Goal: Obtain resource: Download file/media

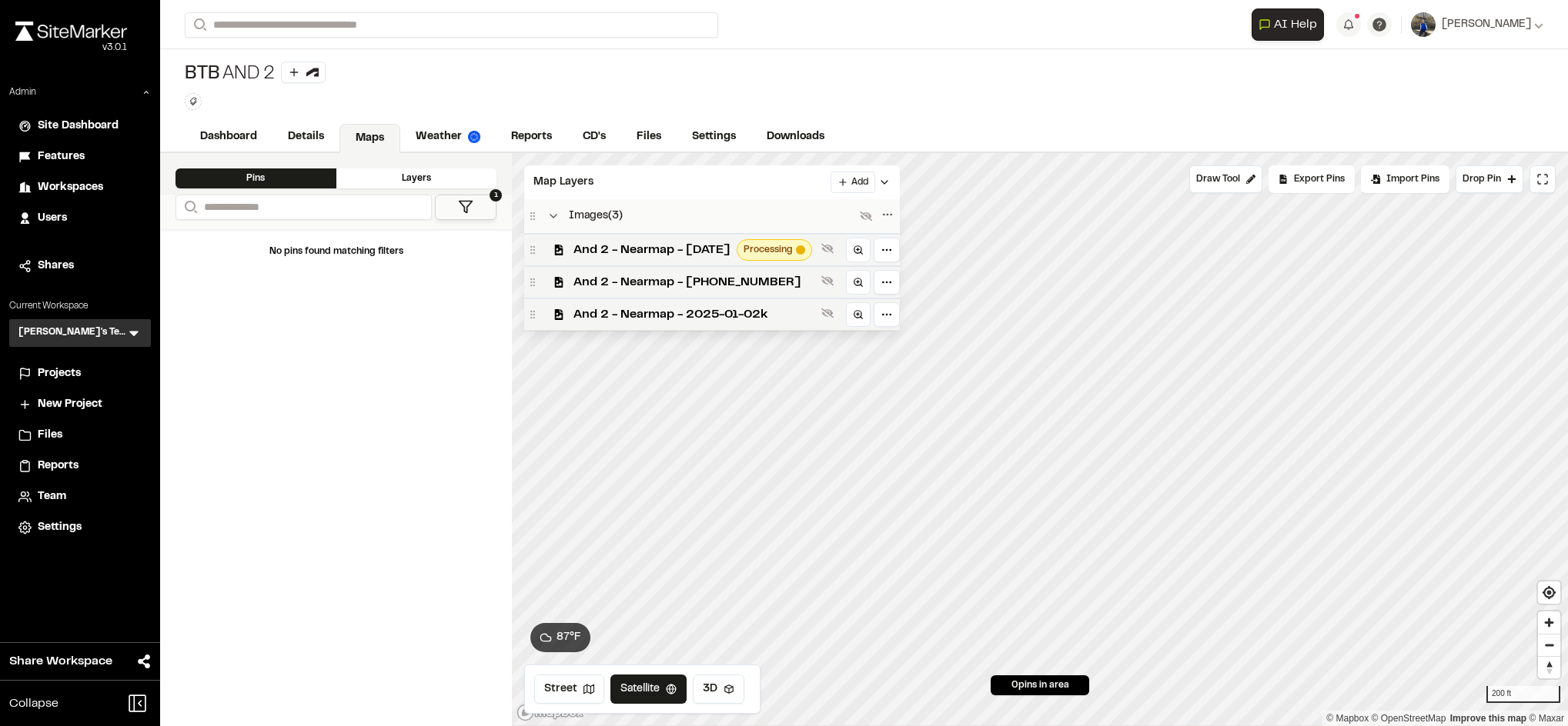
click at [564, 134] on link "Reports" at bounding box center [531, 137] width 71 height 29
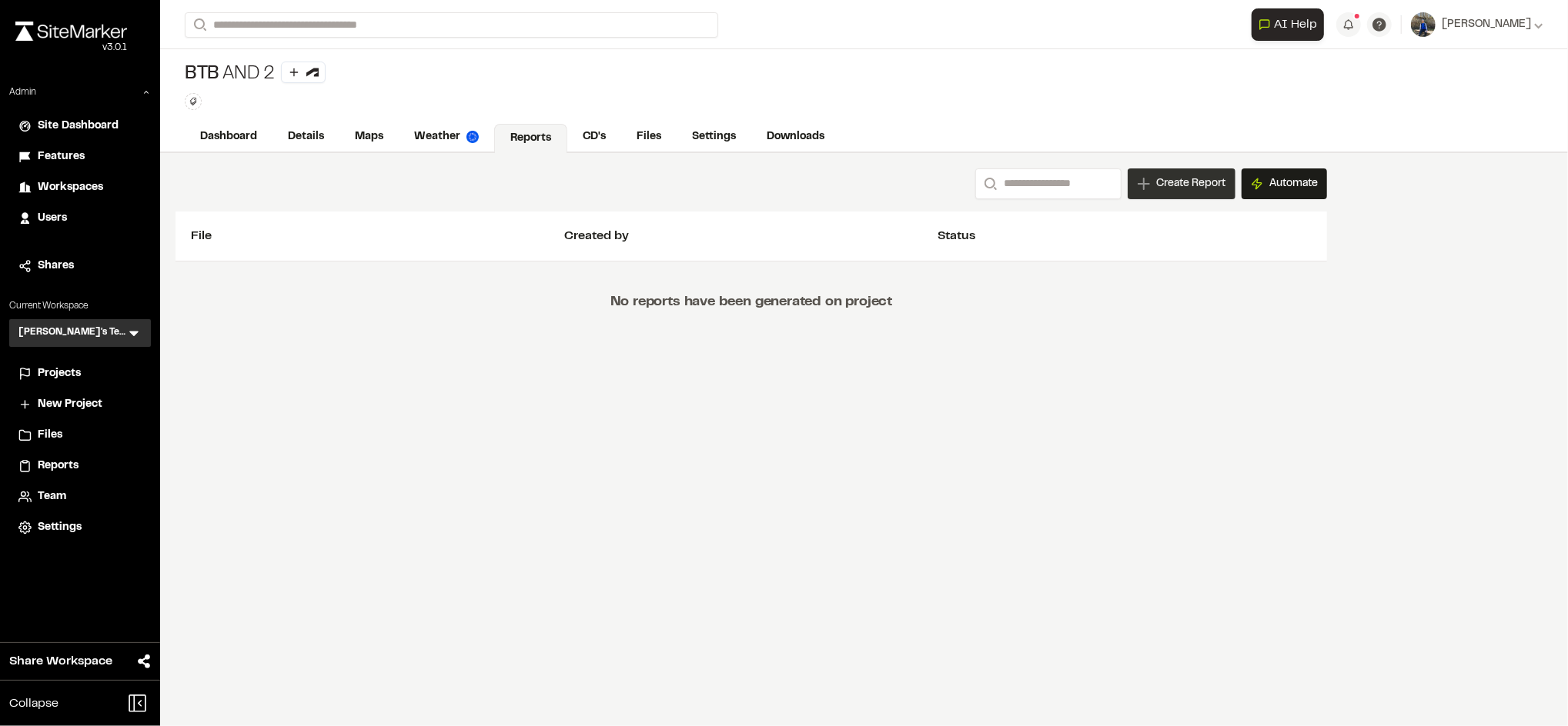
click at [1195, 176] on span "Create Report" at bounding box center [1191, 184] width 69 height 17
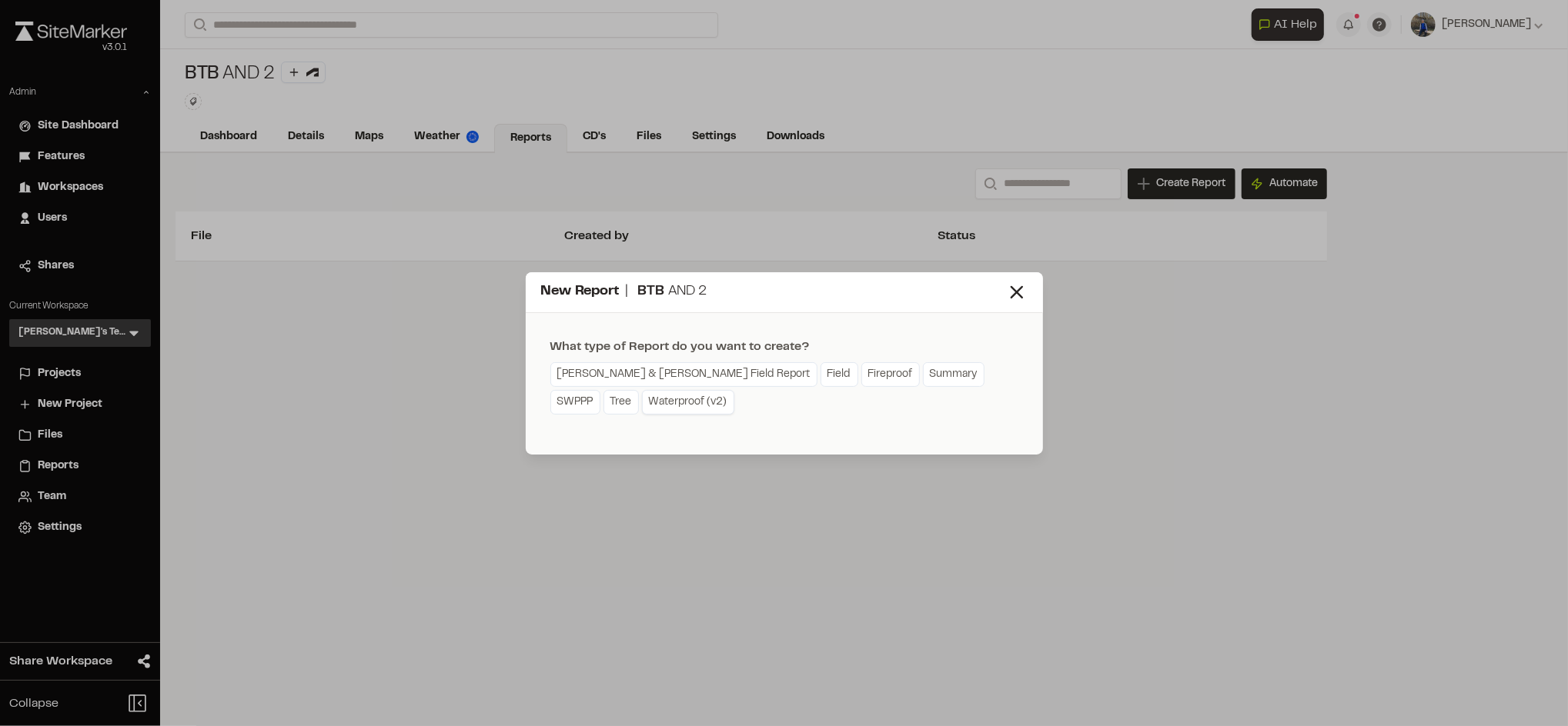
click at [642, 404] on link "Waterproof (v2)" at bounding box center [687, 402] width 92 height 25
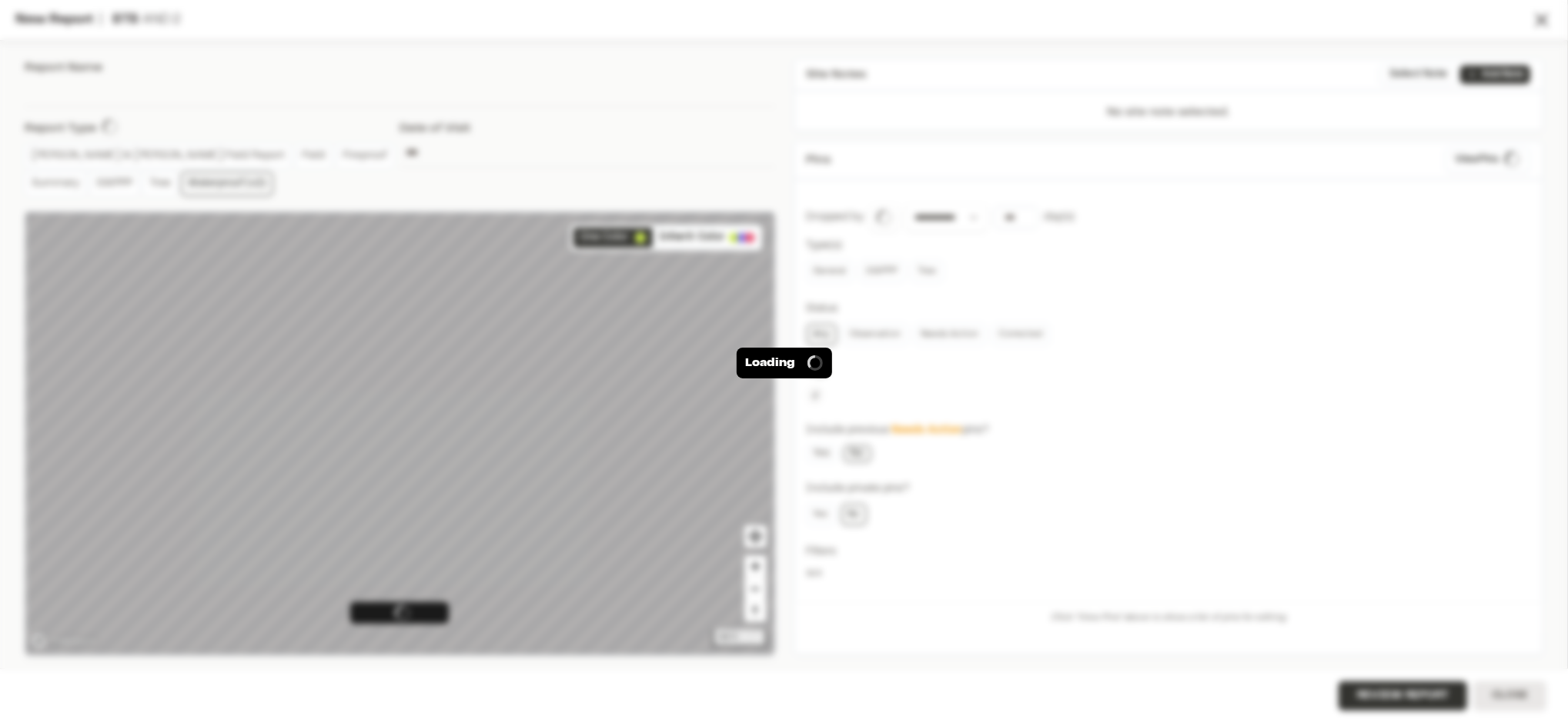
type input "**********"
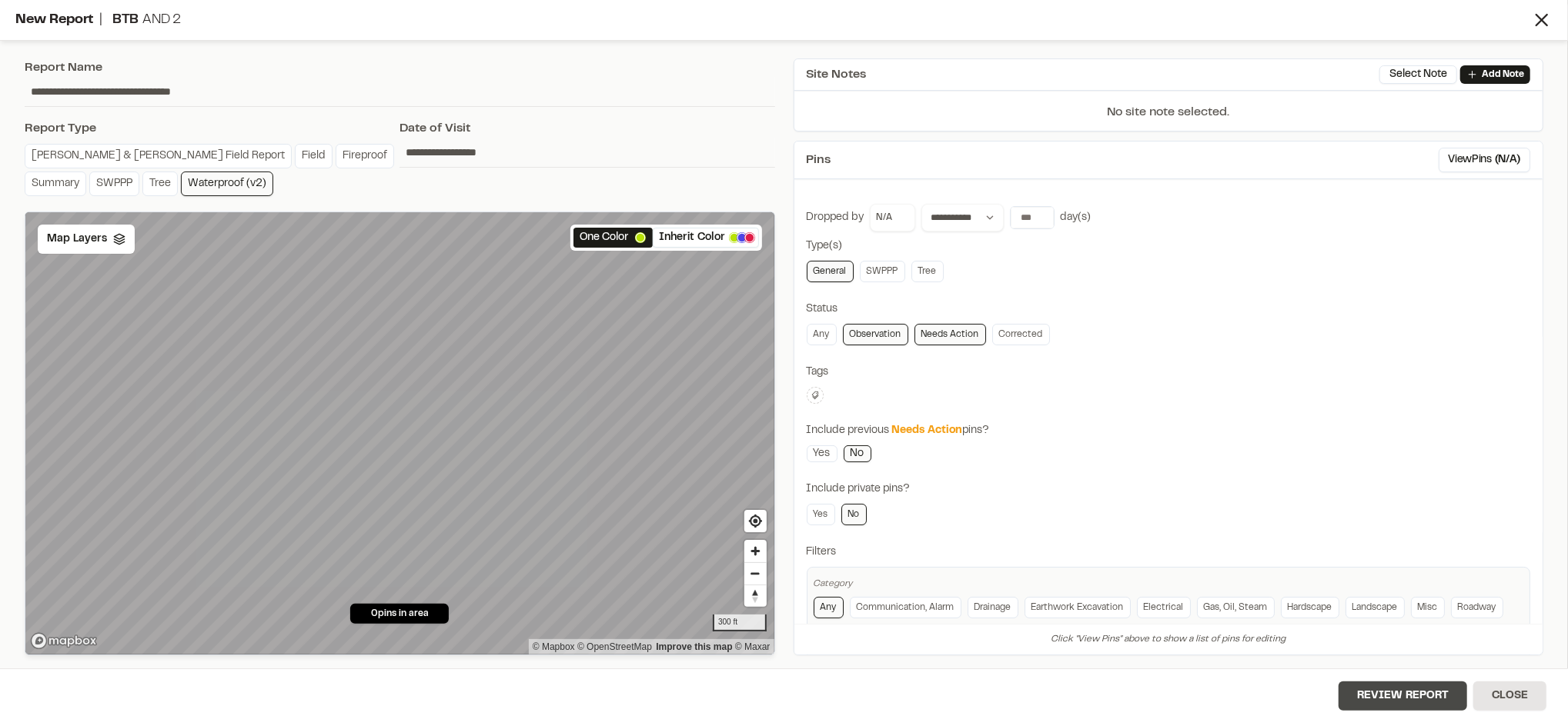
click at [1380, 697] on button "Review Report" at bounding box center [1403, 696] width 128 height 29
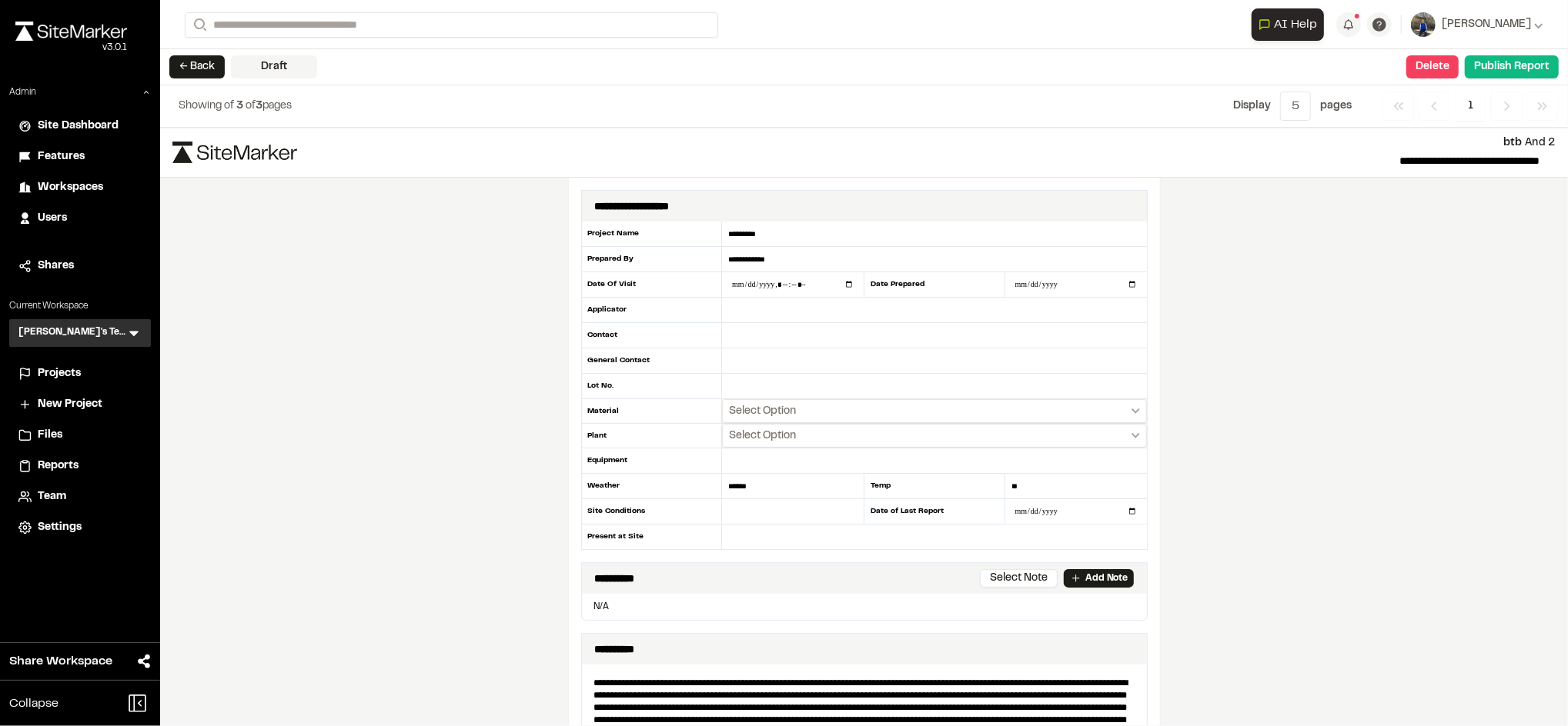
click at [62, 461] on span "Reports" at bounding box center [58, 467] width 41 height 17
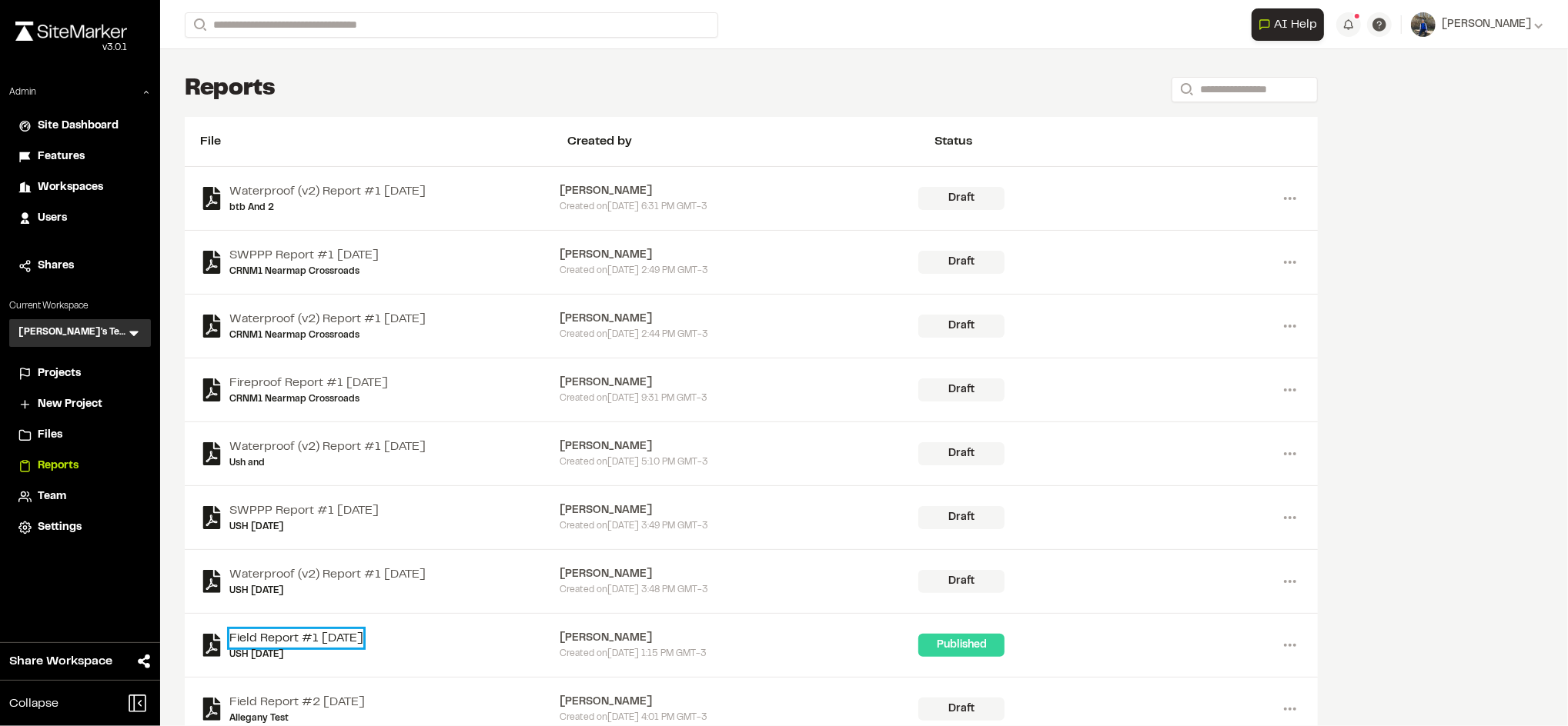
click at [363, 637] on link "Field Report #1 [DATE]" at bounding box center [296, 638] width 134 height 18
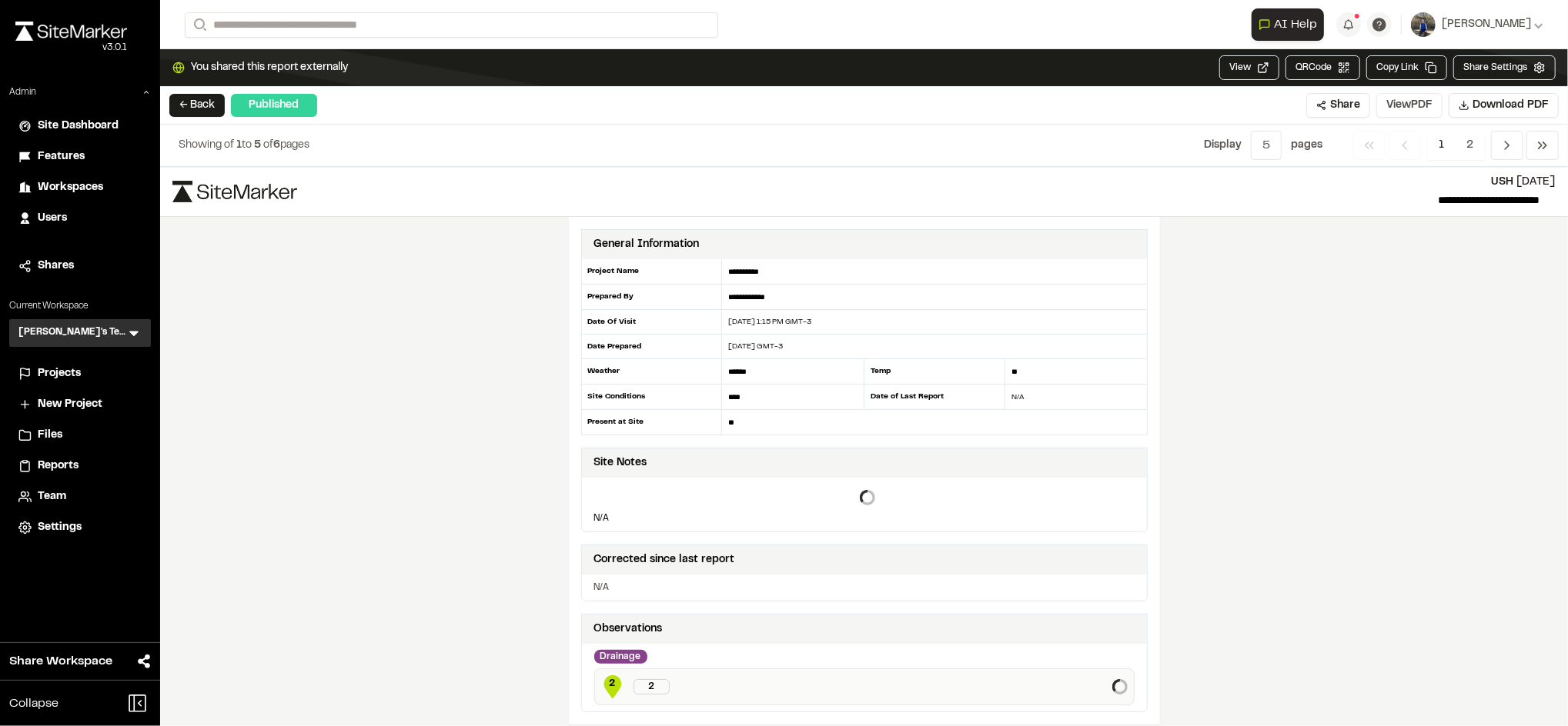
click at [1419, 105] on button "View PDF" at bounding box center [1410, 105] width 67 height 25
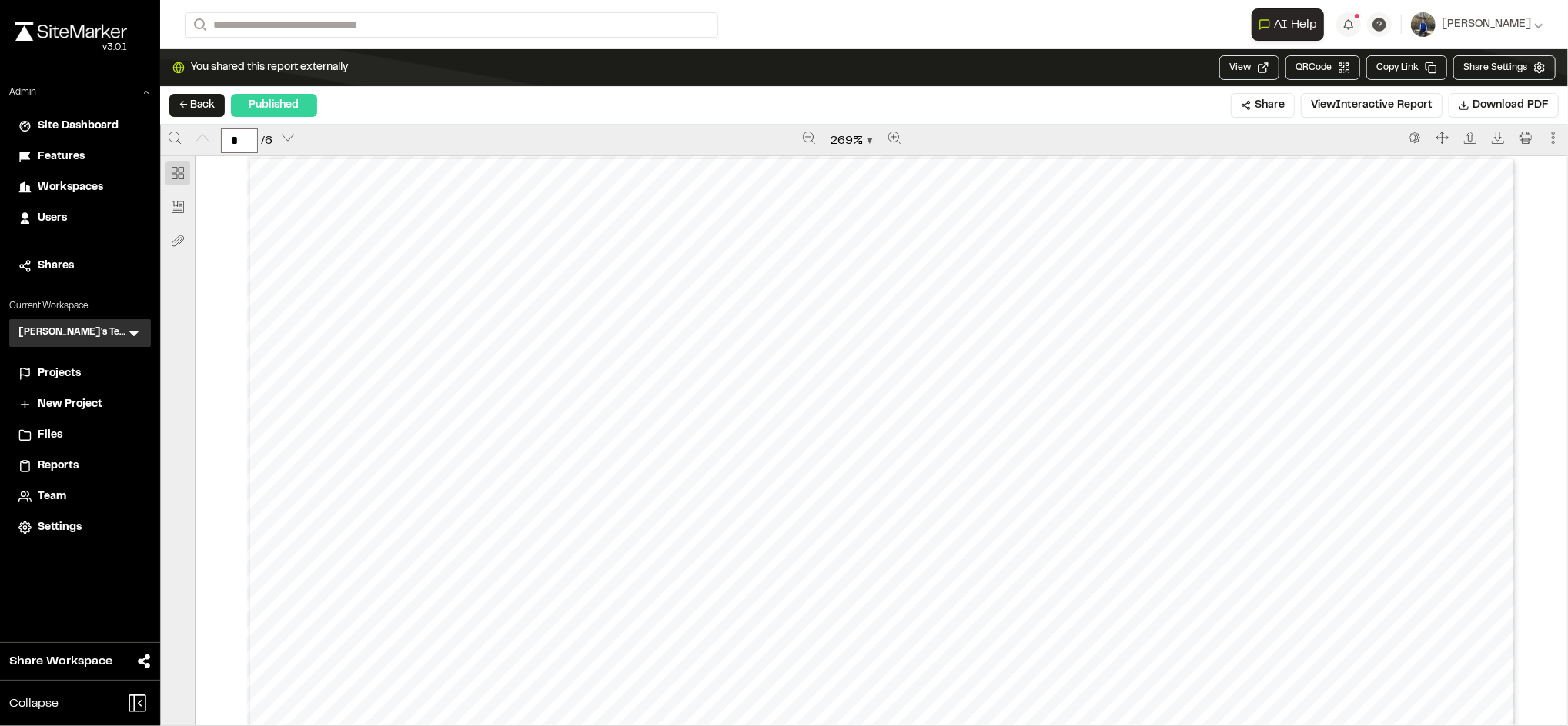
click at [55, 465] on span "Reports" at bounding box center [58, 467] width 41 height 17
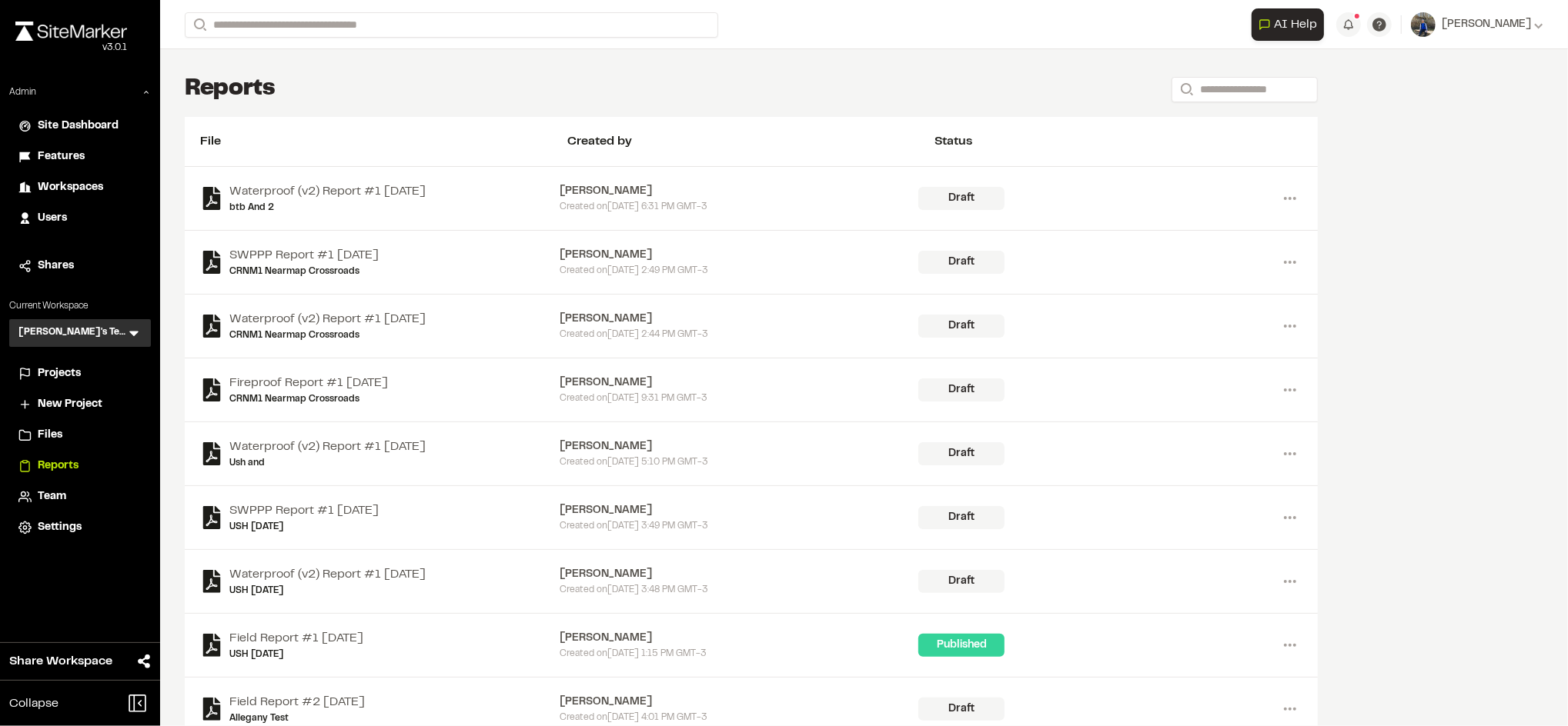
click at [135, 332] on icon at bounding box center [134, 334] width 10 height 6
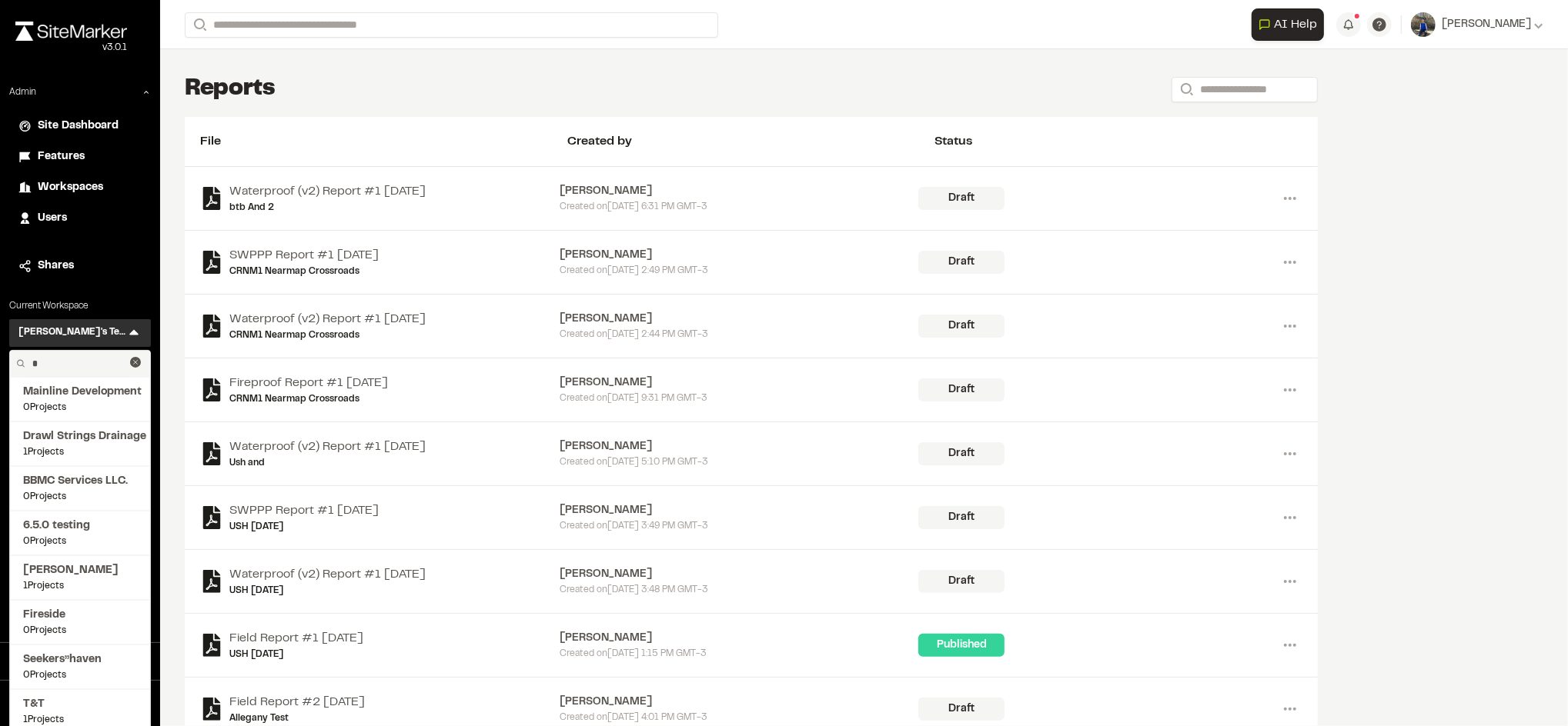
click at [97, 361] on input "*" at bounding box center [78, 364] width 104 height 27
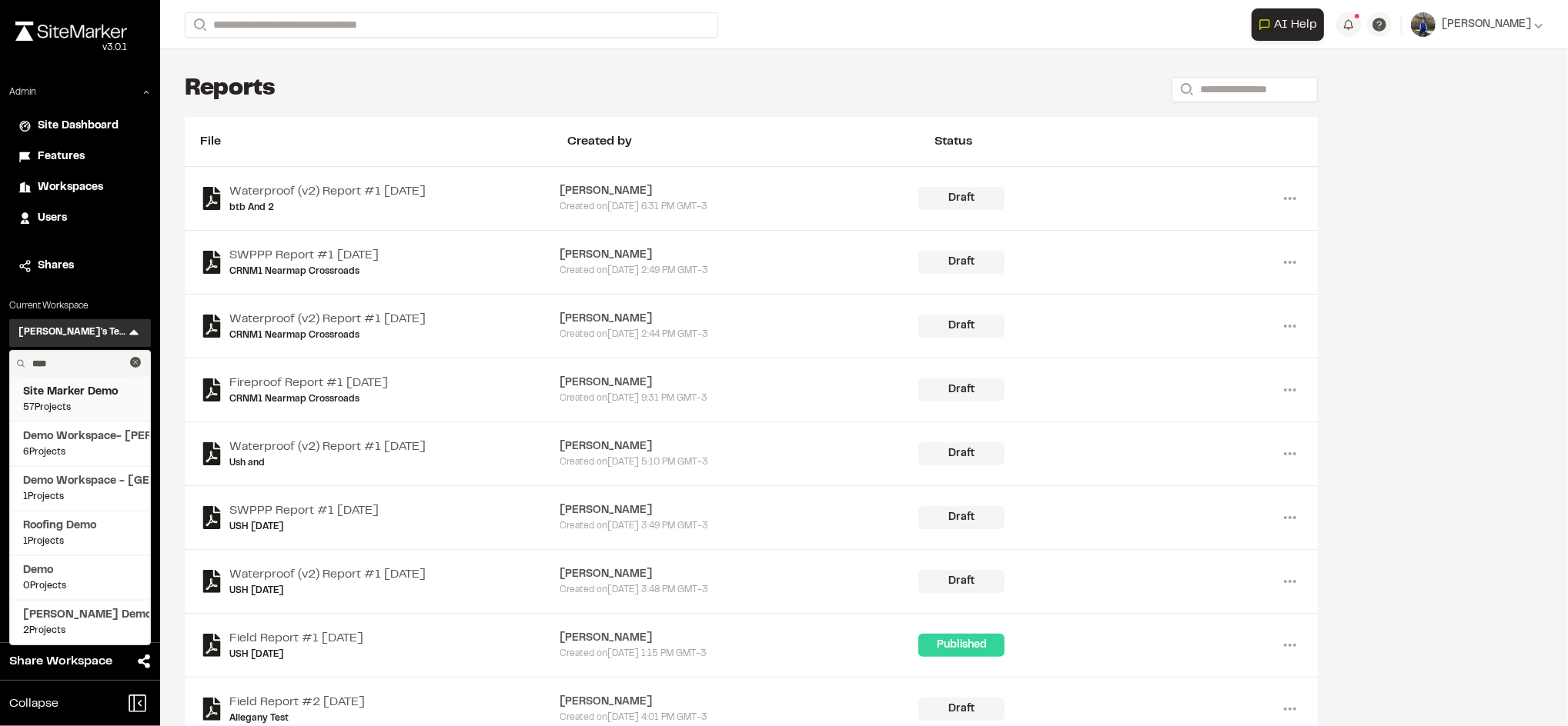
type input "****"
click at [71, 392] on span "Site Marker Demo" at bounding box center [80, 392] width 114 height 17
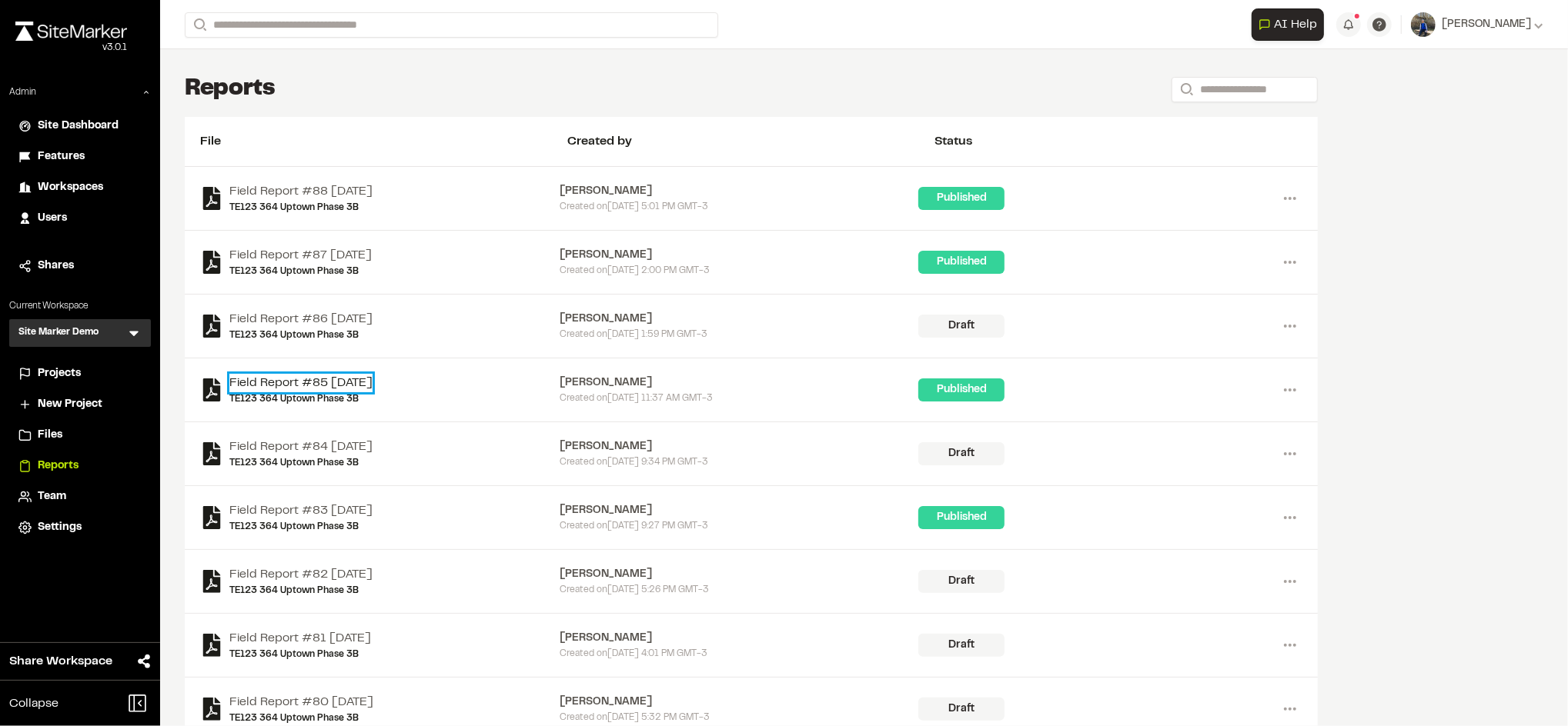
click at [373, 383] on link "Field Report #85 [DATE]" at bounding box center [300, 382] width 144 height 18
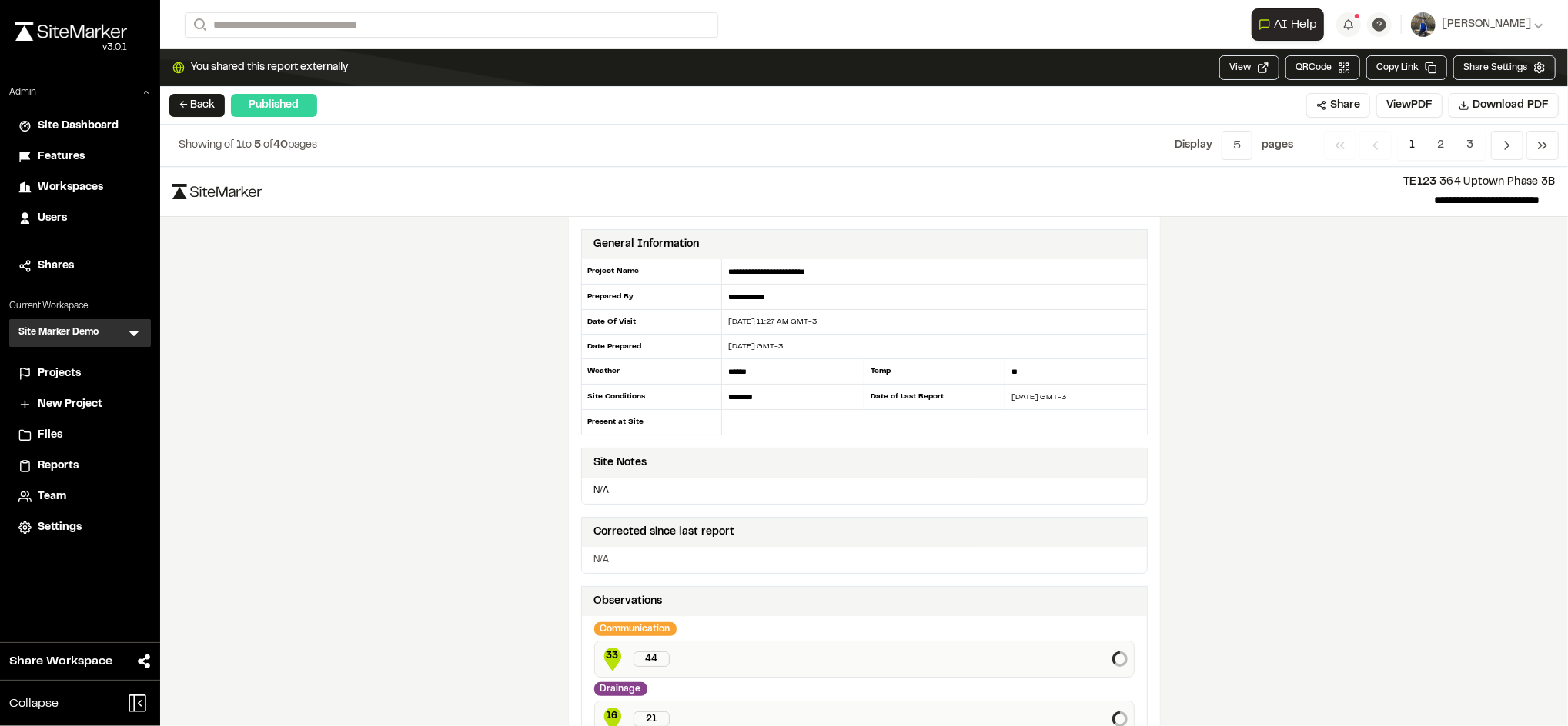
click at [1434, 56] on button "Copy Link" at bounding box center [1406, 67] width 81 height 25
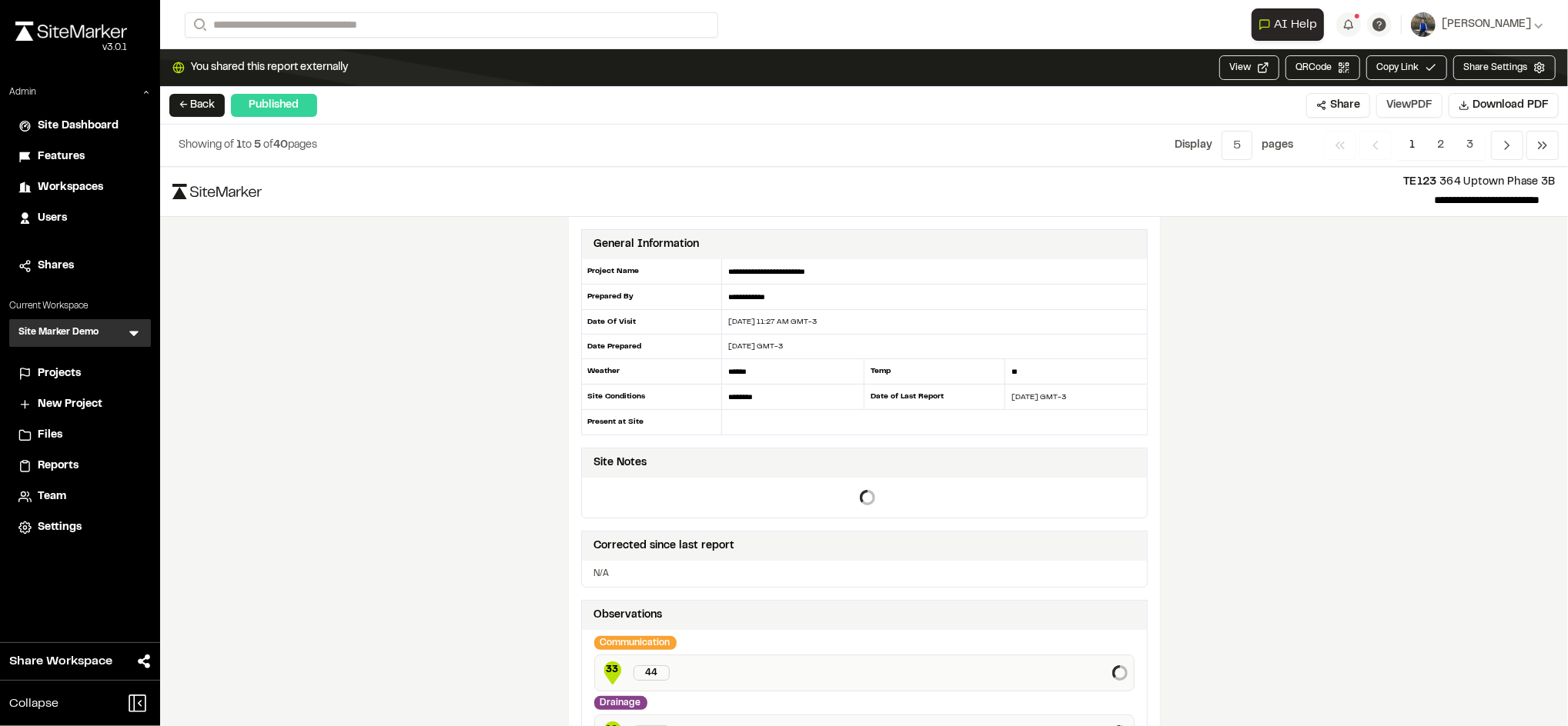
click at [1415, 105] on button "View PDF" at bounding box center [1410, 105] width 67 height 25
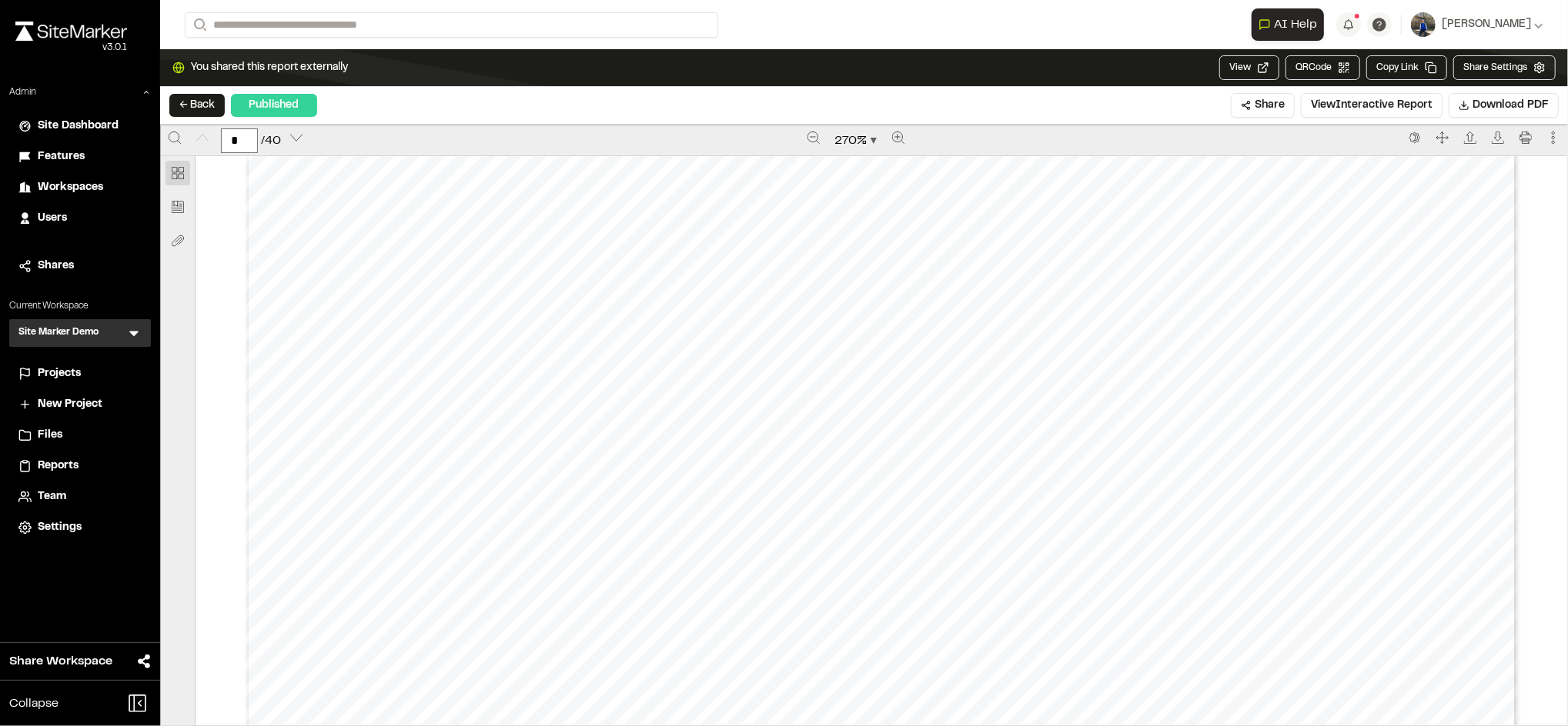
scroll to position [44, 0]
click at [803, 143] on button "Zoom out" at bounding box center [814, 138] width 25 height 25
click at [803, 143] on button "Zoom out" at bounding box center [813, 138] width 25 height 25
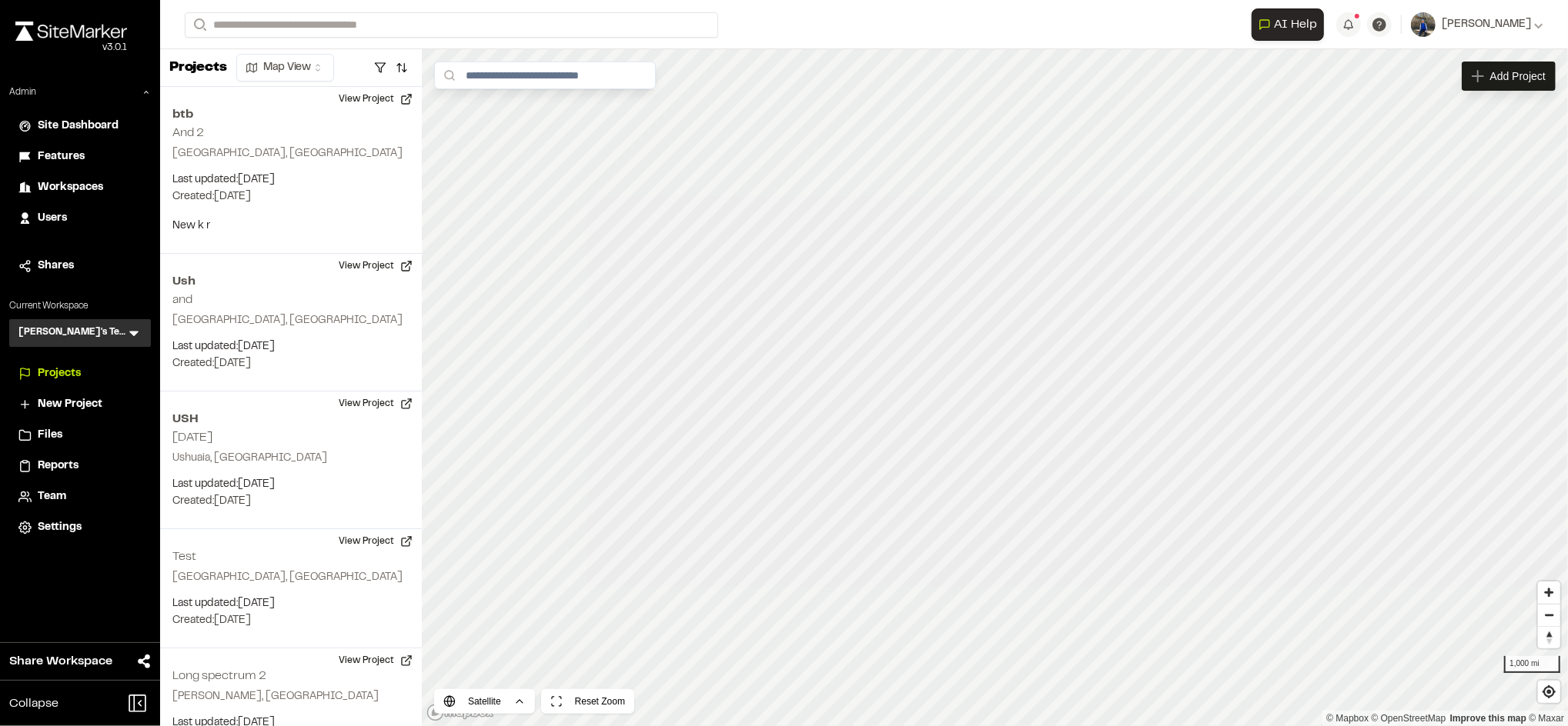
click at [76, 470] on span "Reports" at bounding box center [58, 467] width 41 height 17
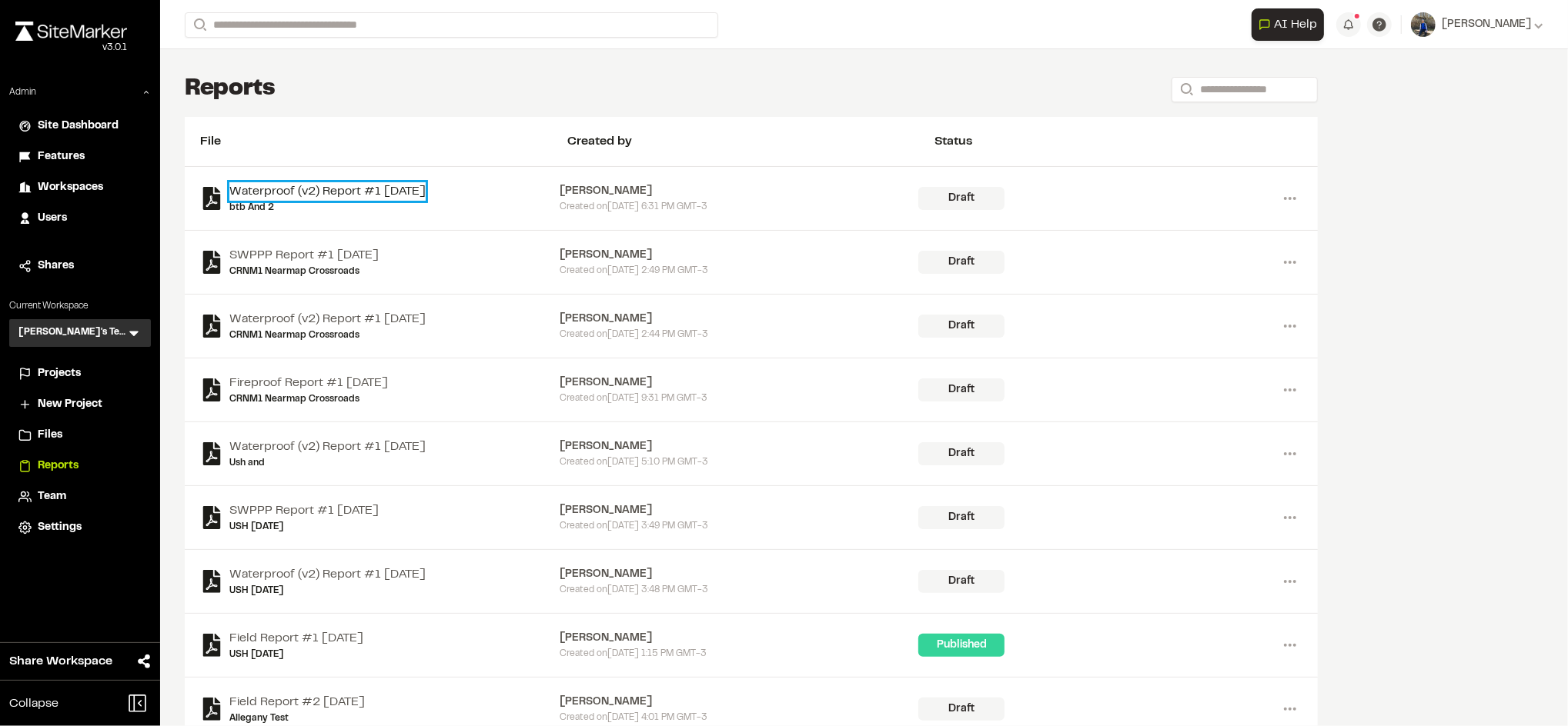
click at [426, 195] on link "Waterproof (v2) Report #1 [DATE]" at bounding box center [327, 191] width 196 height 18
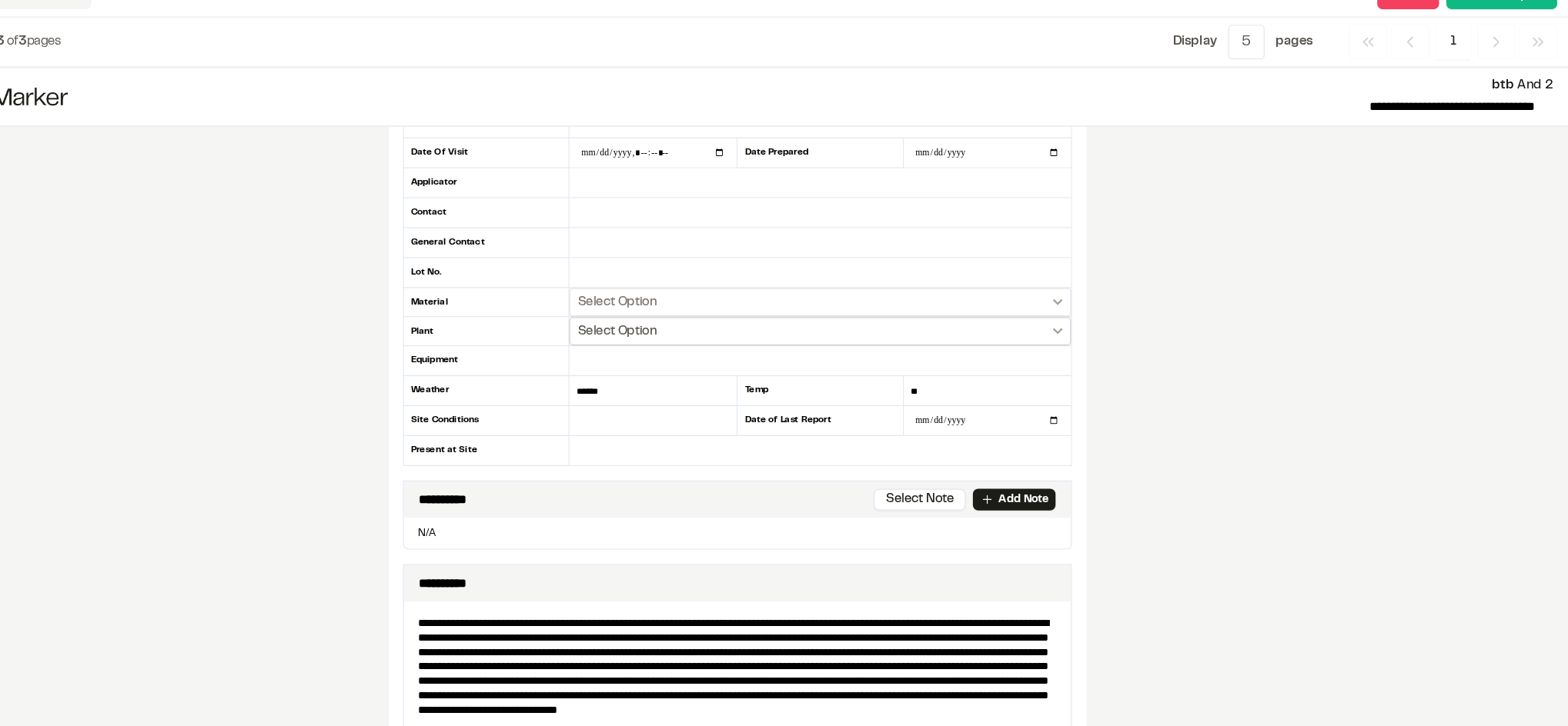
scroll to position [72, 0]
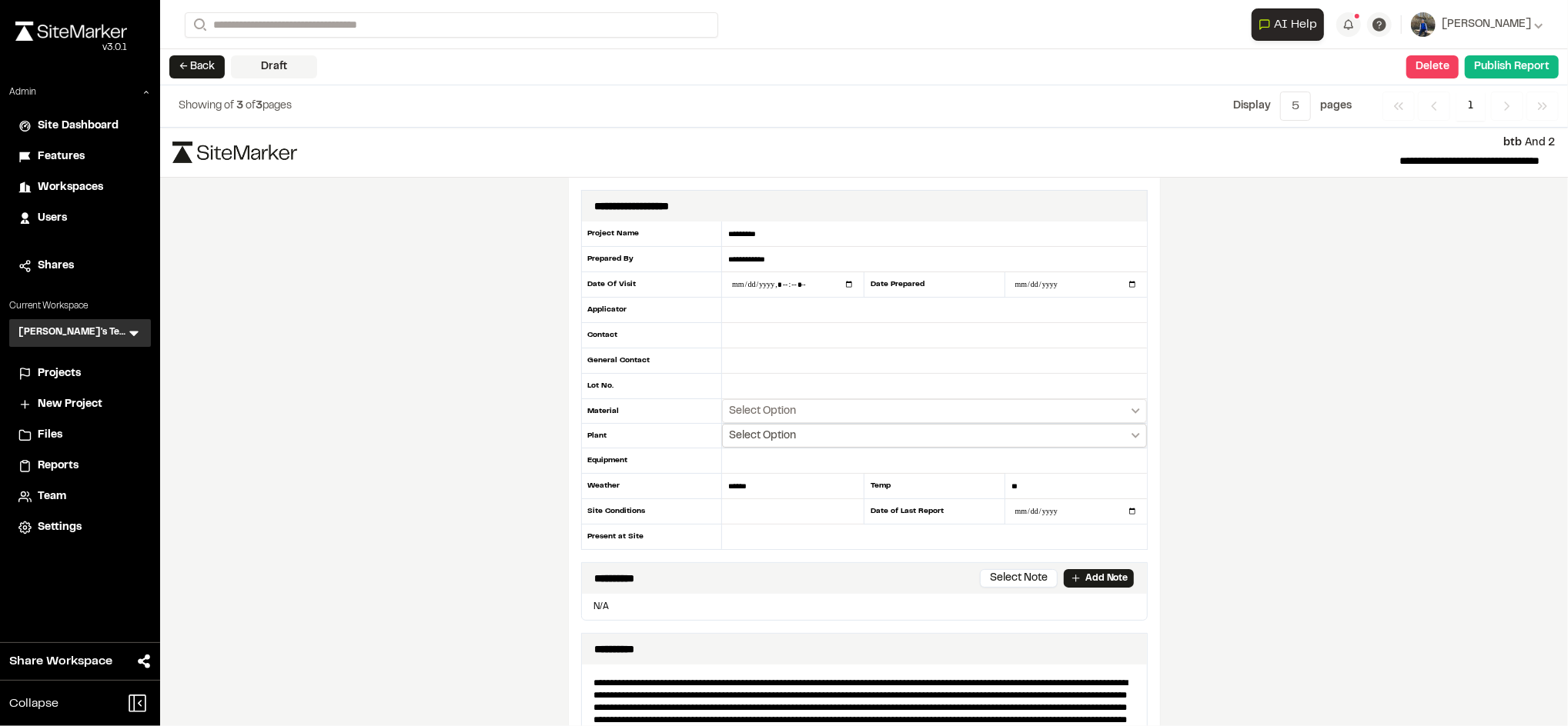
scroll to position [72, 0]
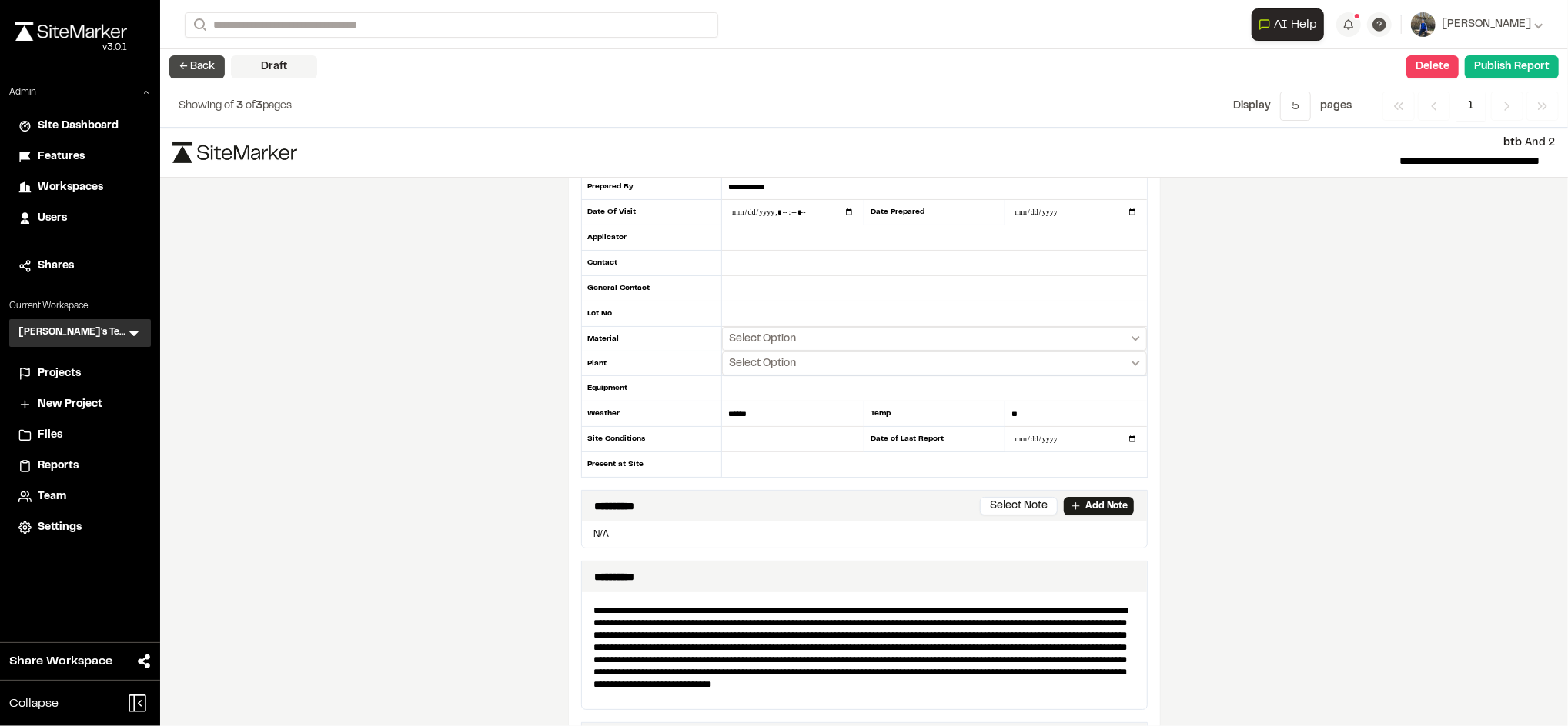
click at [214, 65] on button "← Back" at bounding box center [197, 67] width 55 height 23
